Goal: Find specific page/section

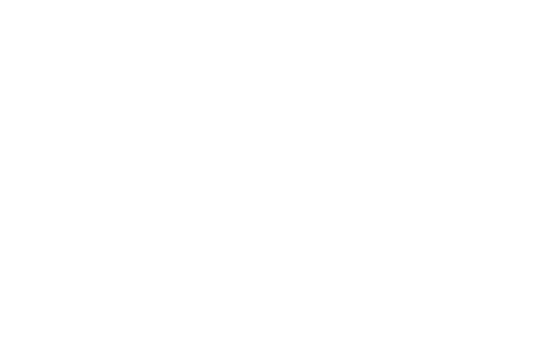
click at [259, 2] on html at bounding box center [273, 1] width 546 height 2
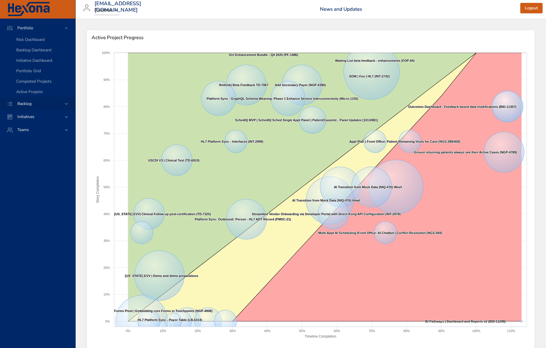
click at [35, 105] on span "Backlog" at bounding box center [24, 104] width 23 height 6
click at [32, 76] on span "Initiatives" at bounding box center [26, 75] width 26 height 6
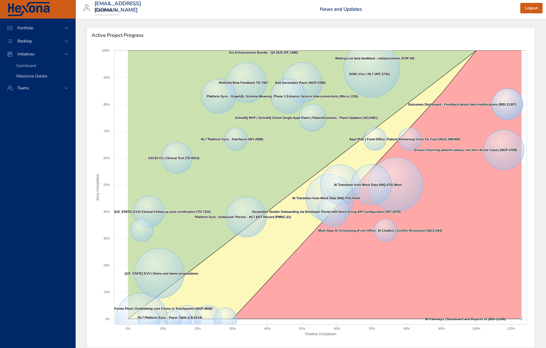
scroll to position [3, 0]
click at [26, 75] on span "Milestone Details" at bounding box center [31, 76] width 31 height 6
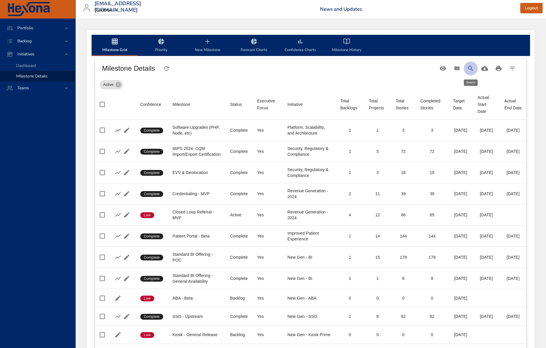
click at [466, 68] on button "Search" at bounding box center [471, 68] width 14 height 14
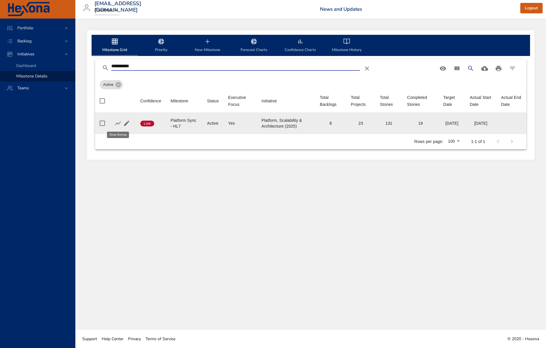
type input "**********"
click at [118, 123] on icon "button" at bounding box center [118, 123] width 7 height 7
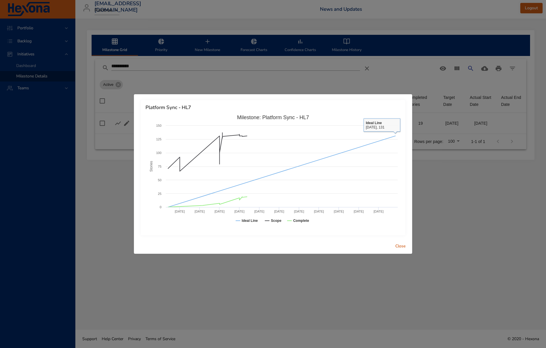
click at [402, 245] on span "Close" at bounding box center [401, 246] width 14 height 7
